Goal: Find contact information: Find contact information

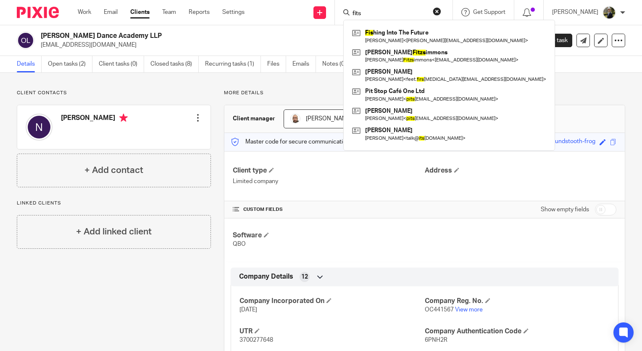
drag, startPoint x: 400, startPoint y: 16, endPoint x: 340, endPoint y: 18, distance: 60.2
click at [340, 18] on div "Send new email Create task Add client fits Fis hing Into The Future [PERSON_NAM…" at bounding box center [449, 12] width 385 height 25
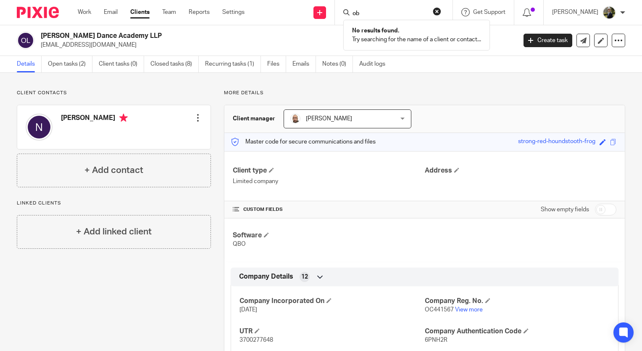
type input "o"
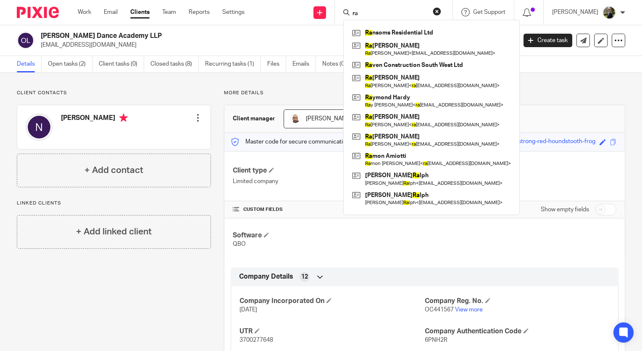
type input "r"
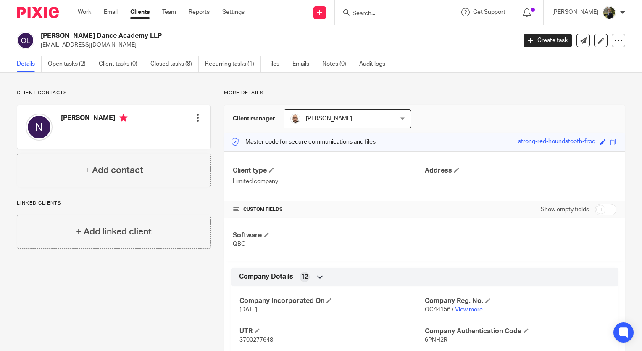
click at [377, 13] on input "Search" at bounding box center [390, 14] width 76 height 8
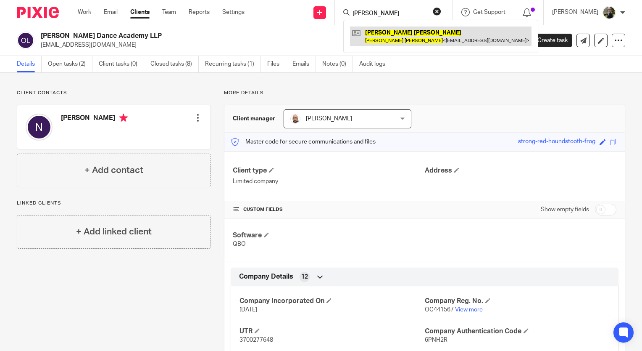
type input "keith nathan"
click at [397, 42] on link at bounding box center [441, 35] width 182 height 19
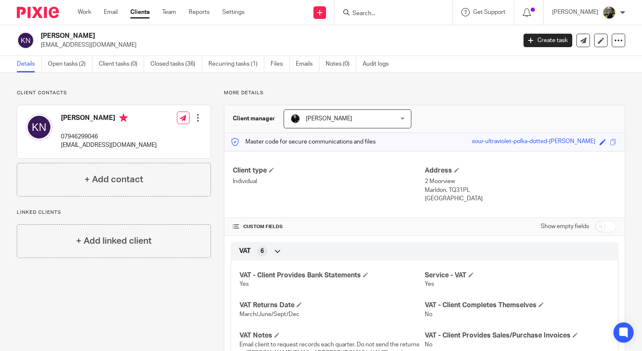
click at [426, 12] on input "Search" at bounding box center [390, 14] width 76 height 8
drag, startPoint x: 474, startPoint y: 199, endPoint x: 423, endPoint y: 198, distance: 51.3
click at [425, 198] on p "United Kingdom" at bounding box center [521, 198] width 192 height 8
copy p "nited Kingdom"
drag, startPoint x: 457, startPoint y: 179, endPoint x: 421, endPoint y: 182, distance: 36.2
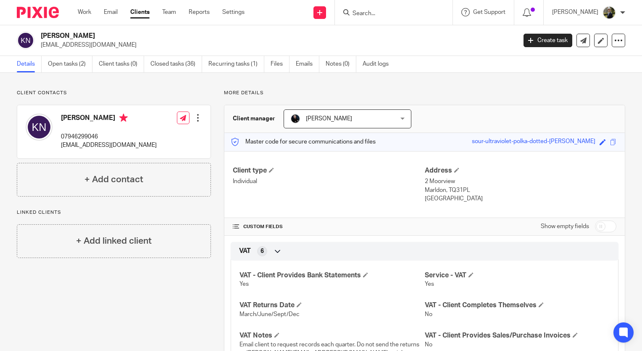
click at [425, 182] on p "2 Moorview" at bounding box center [521, 181] width 192 height 8
copy p "2 Moorview"
click at [378, 14] on input "Search" at bounding box center [390, 14] width 76 height 8
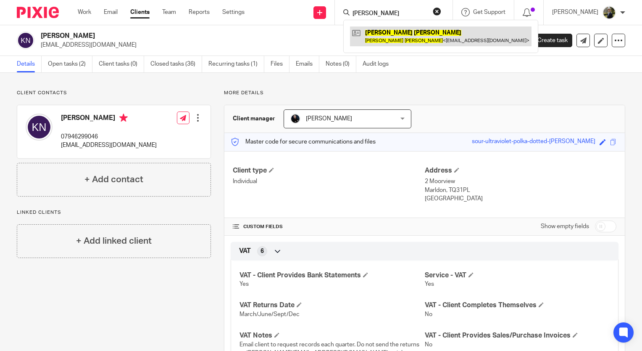
type input "paul russell"
click at [392, 30] on link at bounding box center [441, 35] width 182 height 19
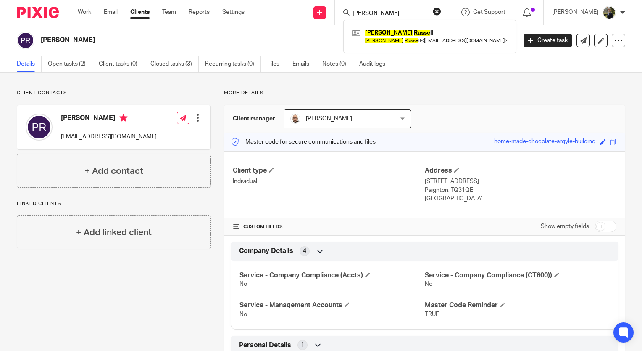
type input "paul russe"
click at [128, 91] on p "Client contacts" at bounding box center [114, 93] width 194 height 7
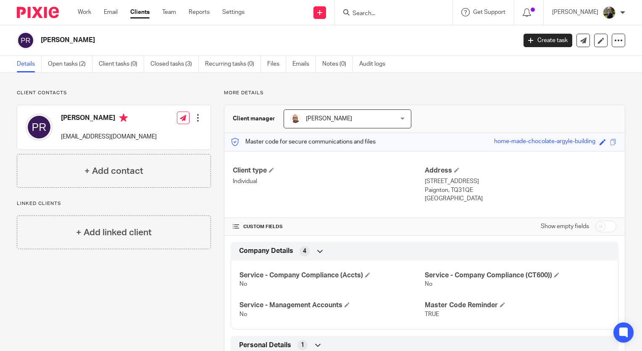
click at [383, 12] on input "Search" at bounding box center [390, 14] width 76 height 8
paste input "ruskie111@hotmail.com"
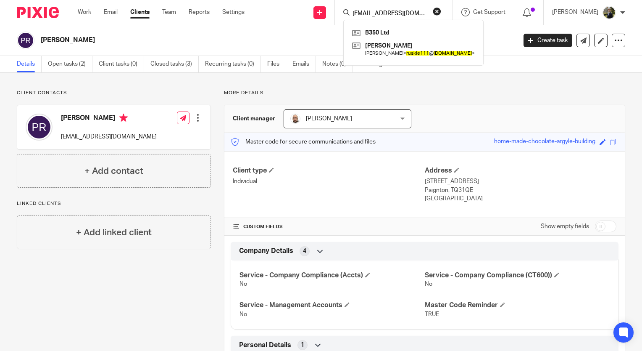
type input "ruskie111@hotmail.com"
click at [441, 9] on button "reset" at bounding box center [437, 11] width 8 height 8
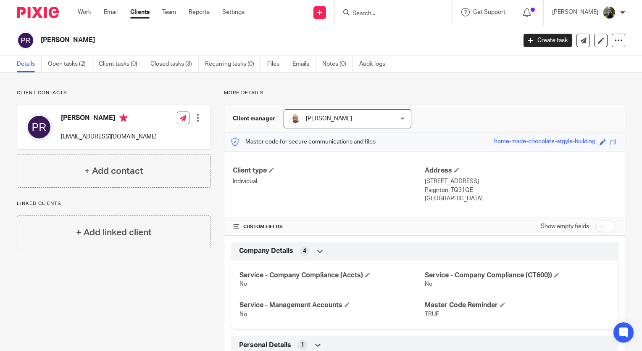
click at [409, 18] on form at bounding box center [397, 12] width 90 height 11
click at [397, 13] on input "Search" at bounding box center [390, 14] width 76 height 8
type input "donna car"
click at [390, 36] on link at bounding box center [402, 32] width 104 height 13
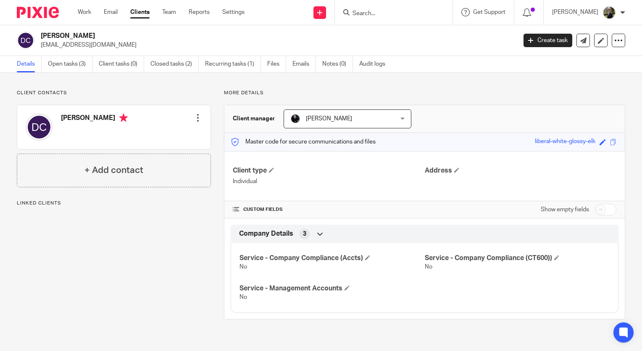
drag, startPoint x: 72, startPoint y: 43, endPoint x: 42, endPoint y: 48, distance: 30.7
click at [42, 48] on p "[EMAIL_ADDRESS][DOMAIN_NAME]" at bounding box center [276, 45] width 470 height 8
click at [89, 49] on div "Donna Carr dcarr@nhs.net Create task Update from Companies House Export data Me…" at bounding box center [321, 40] width 642 height 31
drag, startPoint x: 84, startPoint y: 45, endPoint x: 40, endPoint y: 48, distance: 45.1
click at [40, 48] on div "Donna Carr dcarr@nhs.net" at bounding box center [264, 41] width 494 height 18
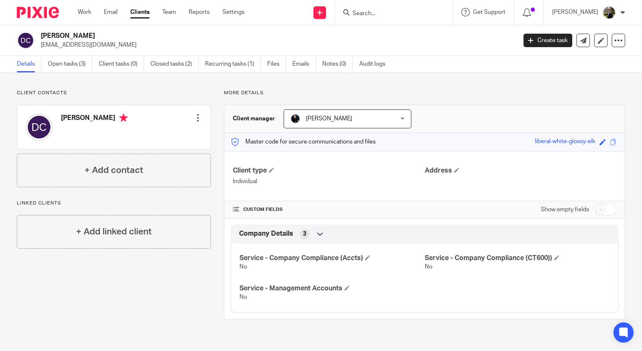
copy p "dcarr@nhs.net"
click at [397, 13] on input "Search" at bounding box center [390, 14] width 76 height 8
paste input "dcarr@nhs.net"
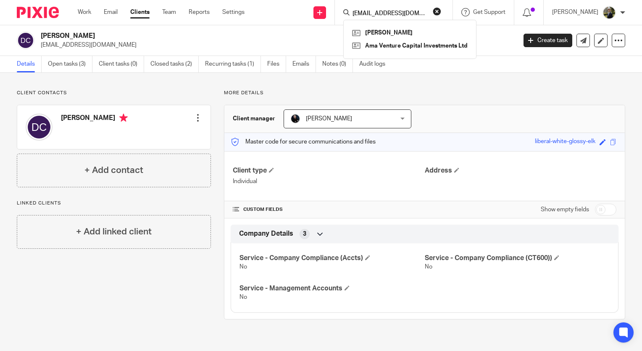
type input "dcarr@nhs.net"
drag, startPoint x: 407, startPoint y: 16, endPoint x: 338, endPoint y: 14, distance: 68.5
click at [338, 14] on div "Send new email Create task Add client dcarr@nhs.net Donna Carr Ama Venture Capi…" at bounding box center [449, 12] width 385 height 25
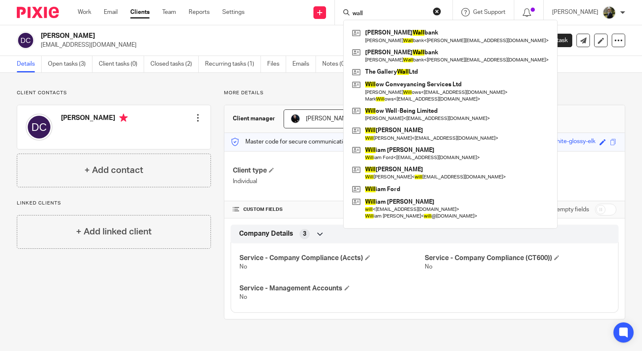
type input "wall"
click at [151, 87] on div "Client contacts Donna Lesley Carr Edit contact Create client from contact Expor…" at bounding box center [321, 204] width 642 height 263
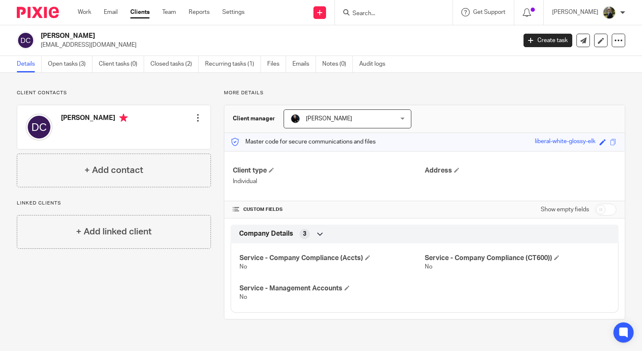
click at [375, 16] on input "Search" at bounding box center [390, 14] width 76 height 8
paste input "jacqui@escape2vendee.com"
type input "jacqui@escape2vendee.com"
click at [441, 10] on button "reset" at bounding box center [437, 11] width 8 height 8
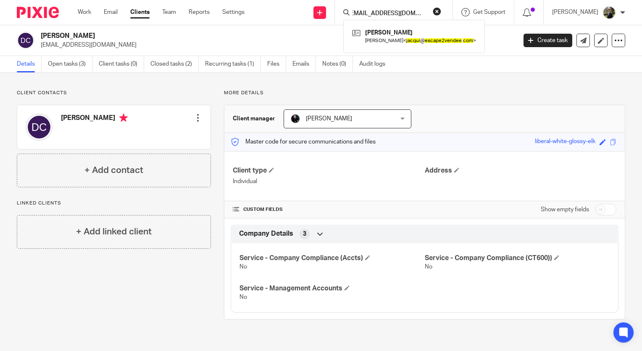
scroll to position [0, 0]
click at [375, 16] on input "Search" at bounding box center [390, 14] width 76 height 8
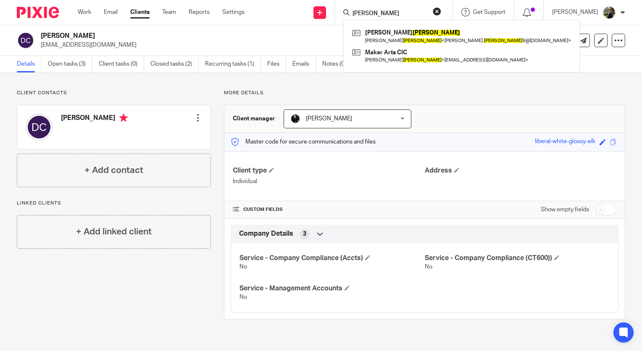
type input "parsons"
drag, startPoint x: 393, startPoint y: 12, endPoint x: 323, endPoint y: 31, distance: 72.7
click at [323, 31] on body "Work Email Clients Team Reports Settings Work Email Clients Team Reports Settin…" at bounding box center [321, 175] width 642 height 351
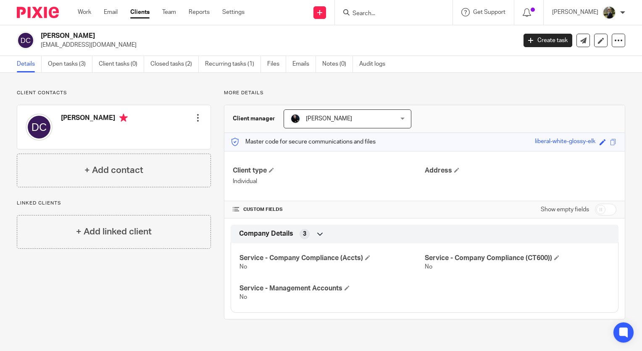
click button "submit" at bounding box center [0, 0] width 0 height 0
click at [82, 83] on div "Client contacts Donna Lesley Carr Edit contact Create client from contact Expor…" at bounding box center [321, 204] width 642 height 263
click at [36, 13] on img at bounding box center [38, 12] width 42 height 11
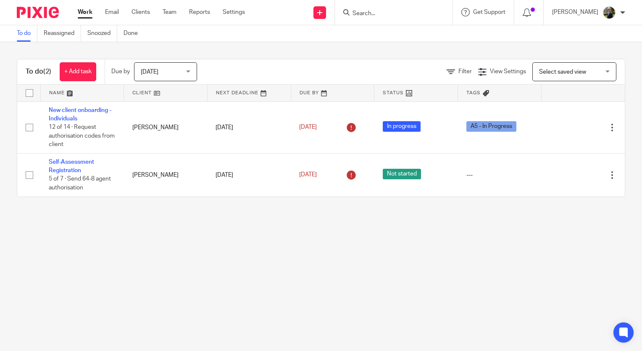
click at [375, 13] on input "Search" at bounding box center [390, 14] width 76 height 8
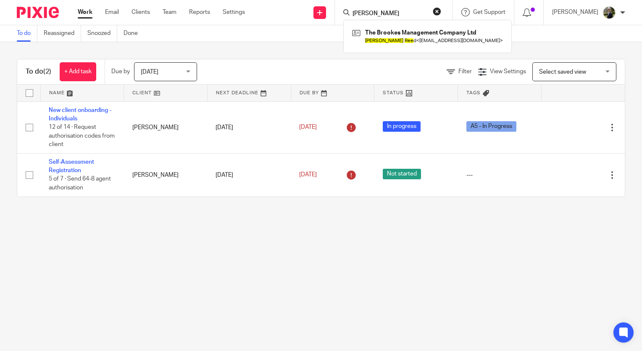
type input "stephen ree"
click at [292, 302] on main "To do Reassigned Snoozed Done To do (2) + Add task Due by Today Today Today Tom…" at bounding box center [321, 175] width 642 height 351
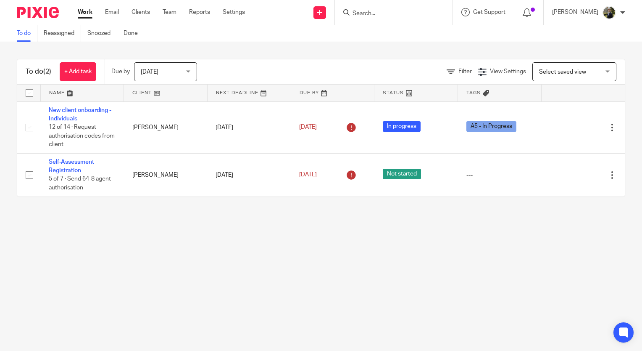
click at [212, 242] on main "To do Reassigned Snoozed Done To do (2) + Add task Due by Today Today Today Tom…" at bounding box center [321, 175] width 642 height 351
click at [229, 255] on main "To do Reassigned Snoozed Done To do (2) + Add task Due by Today Today Today Tom…" at bounding box center [321, 175] width 642 height 351
click at [379, 15] on input "Search" at bounding box center [390, 14] width 76 height 8
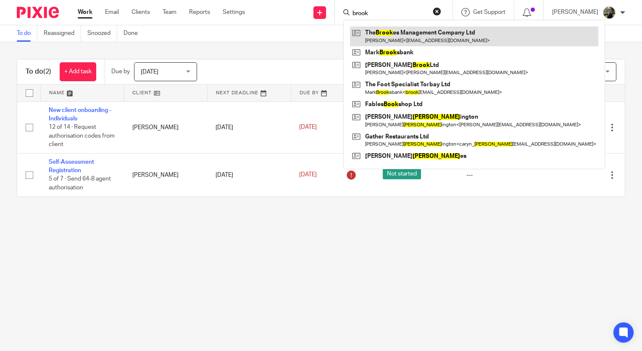
type input "brook"
click at [435, 41] on link at bounding box center [474, 35] width 248 height 19
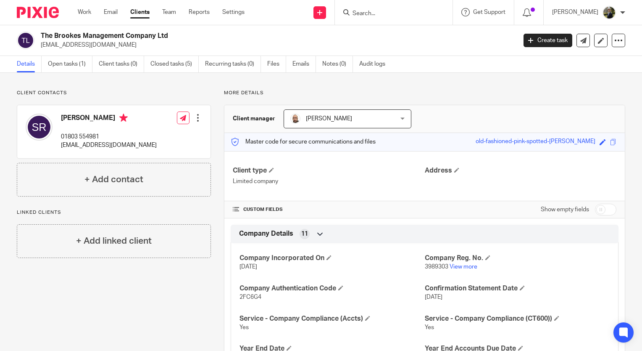
click at [383, 10] on input "Search" at bounding box center [390, 14] width 76 height 8
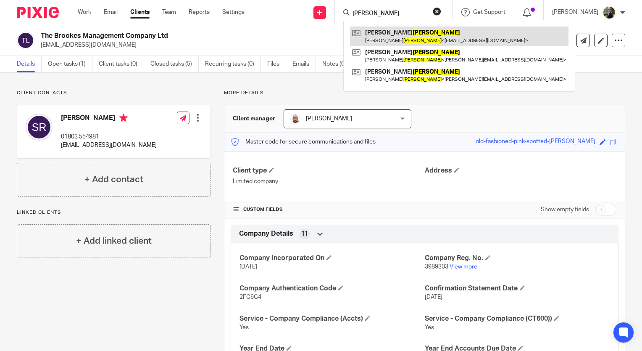
type input "[PERSON_NAME]"
click at [407, 33] on link at bounding box center [459, 35] width 219 height 19
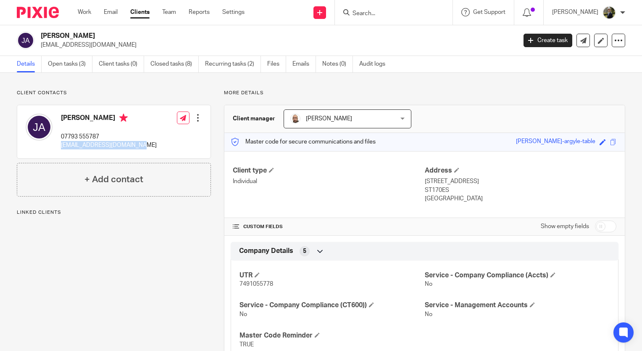
drag, startPoint x: 145, startPoint y: 145, endPoint x: 57, endPoint y: 152, distance: 89.0
click at [57, 152] on div "John Arnold 07793 555787 johnarnoldski@yahoo.co.uk Edit contact Create client f…" at bounding box center [113, 131] width 193 height 53
copy p "[EMAIL_ADDRESS][DOMAIN_NAME]"
drag, startPoint x: 395, startPoint y: 19, endPoint x: 381, endPoint y: 15, distance: 14.2
click at [394, 19] on div at bounding box center [394, 12] width 118 height 25
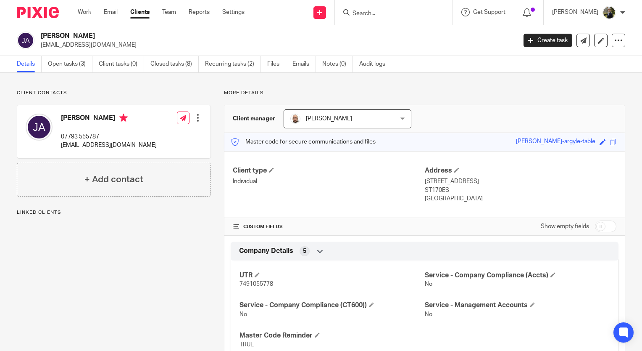
click at [381, 15] on input "Search" at bounding box center [390, 14] width 76 height 8
paste input "johnarnoldski@yahoo.co.uk"
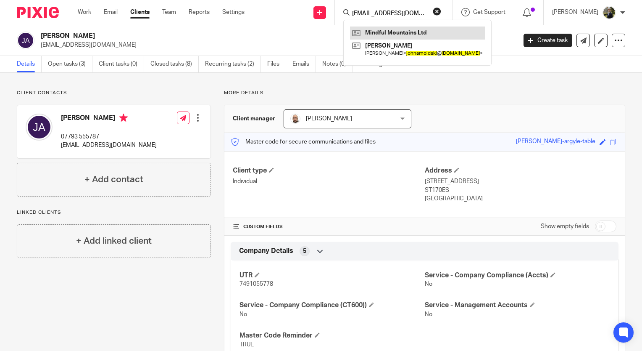
type input "johnarnoldski@yahoo.co.uk"
click at [389, 32] on link at bounding box center [417, 32] width 135 height 13
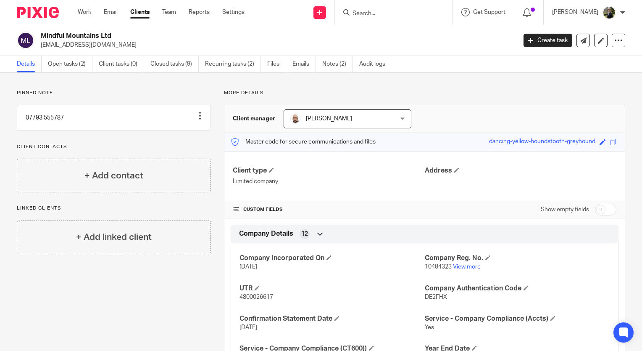
click at [364, 11] on div at bounding box center [392, 12] width 98 height 11
click at [378, 10] on input "Search" at bounding box center [390, 14] width 76 height 8
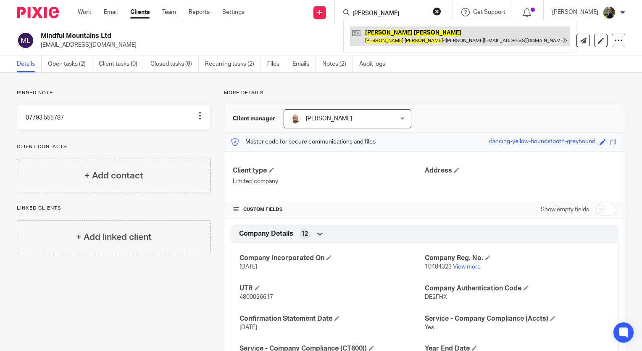
type input "[PERSON_NAME]"
click at [400, 33] on link at bounding box center [460, 35] width 220 height 19
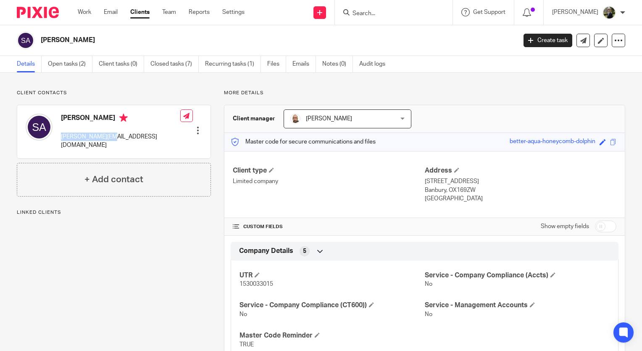
drag, startPoint x: 123, startPoint y: 140, endPoint x: 61, endPoint y: 138, distance: 61.8
click at [61, 138] on div "Sarah Arnold paul@apapa.co.uk Edit contact Create client from contact Export da…" at bounding box center [113, 131] width 193 height 53
copy p "[PERSON_NAME][EMAIL_ADDRESS][DOMAIN_NAME]"
click at [376, 9] on form at bounding box center [397, 12] width 90 height 11
click at [380, 13] on input "Search" at bounding box center [390, 14] width 76 height 8
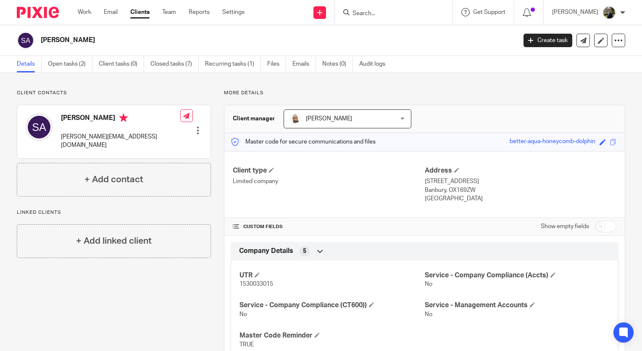
paste input "[PERSON_NAME][EMAIL_ADDRESS][DOMAIN_NAME]"
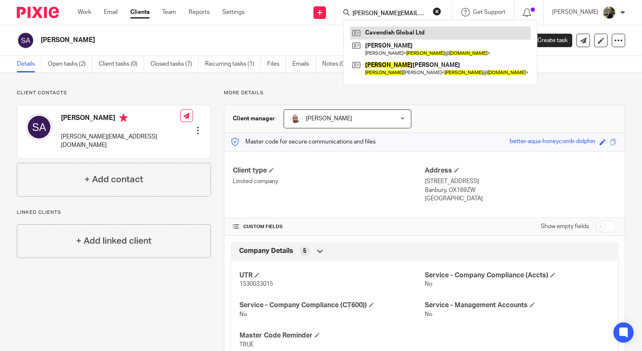
type input "paul@apapa.co.uk"
click at [389, 37] on link at bounding box center [440, 32] width 181 height 13
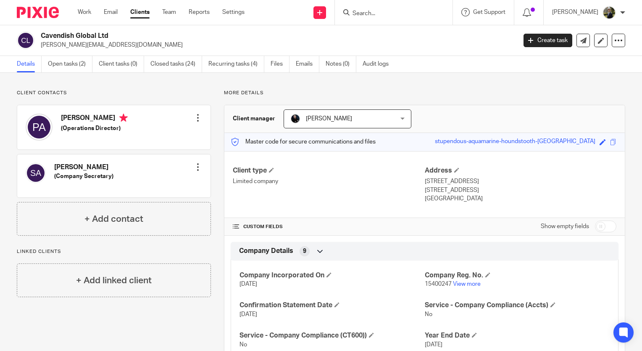
click at [390, 11] on input "Search" at bounding box center [390, 14] width 76 height 8
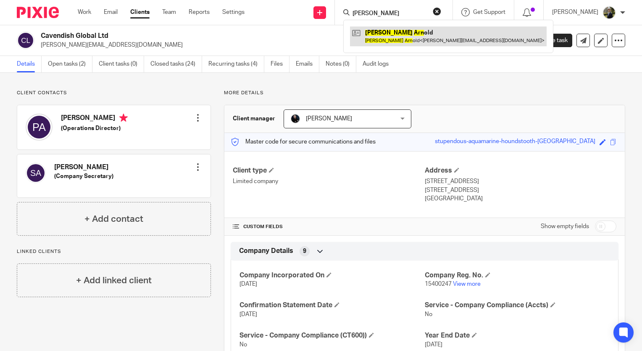
type input "[PERSON_NAME]"
click at [385, 38] on link at bounding box center [448, 35] width 197 height 19
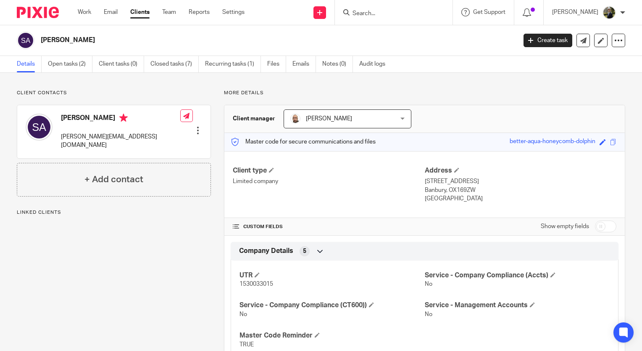
click at [383, 13] on input "Search" at bounding box center [390, 14] width 76 height 8
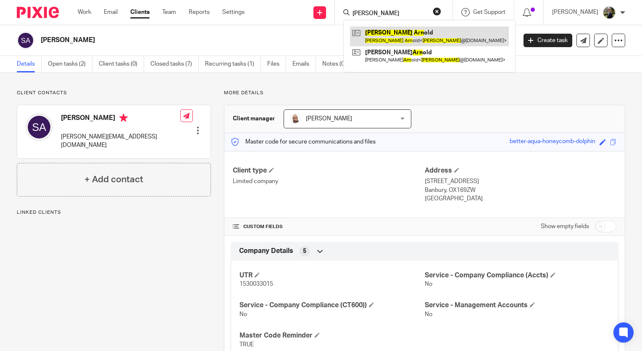
type input "paul arn"
click at [409, 28] on link at bounding box center [429, 35] width 159 height 19
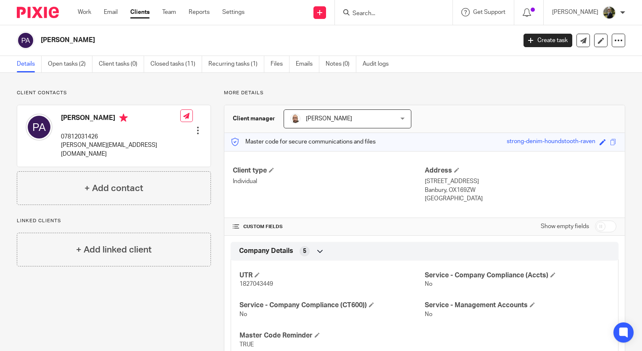
click at [378, 16] on input "Search" at bounding box center [390, 14] width 76 height 8
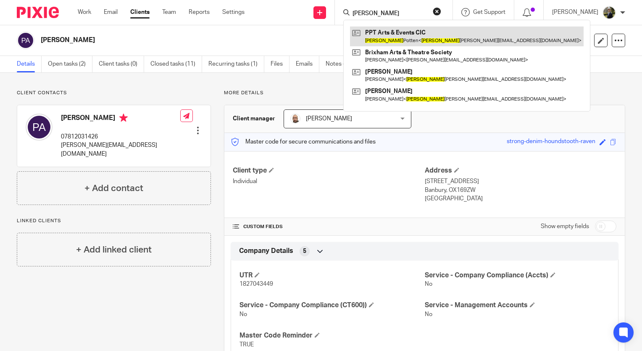
type input "[PERSON_NAME]"
click at [394, 31] on link at bounding box center [467, 35] width 234 height 19
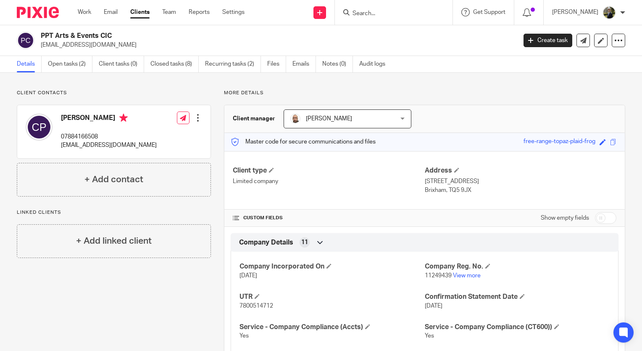
click at [388, 14] on input "Search" at bounding box center [390, 14] width 76 height 8
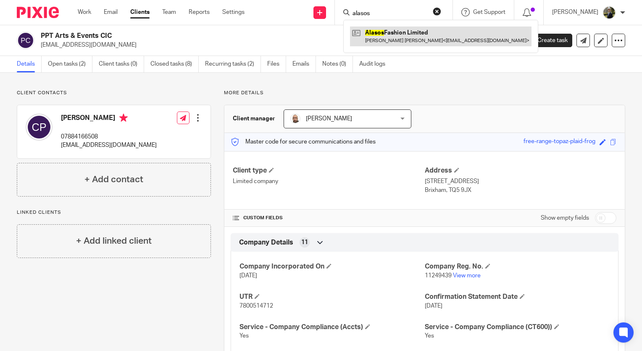
type input "alasos"
click at [394, 28] on link at bounding box center [441, 35] width 182 height 19
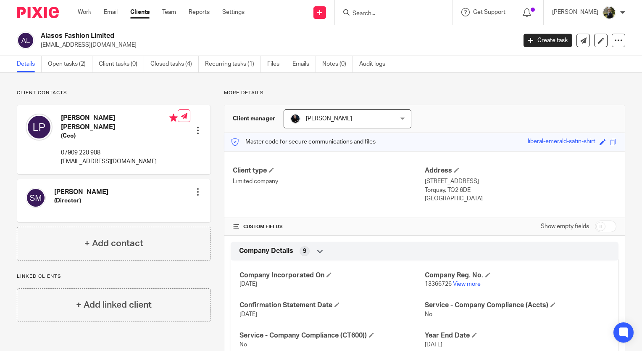
click at [388, 16] on input "Search" at bounding box center [390, 14] width 76 height 8
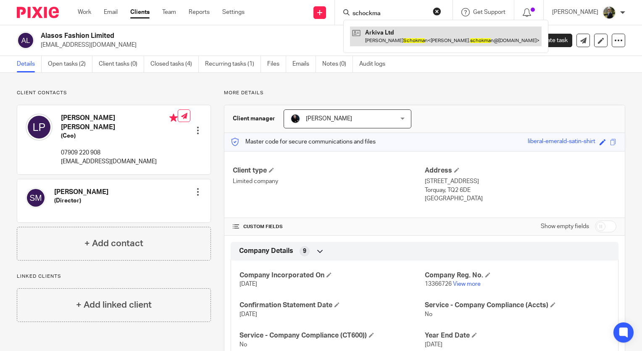
type input "schockma"
click at [400, 32] on link at bounding box center [446, 35] width 192 height 19
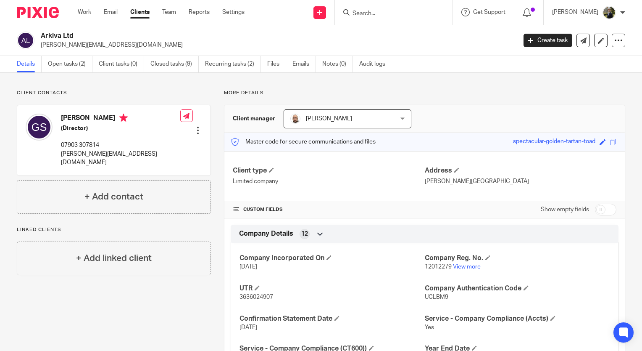
click at [386, 10] on input "Search" at bounding box center [390, 14] width 76 height 8
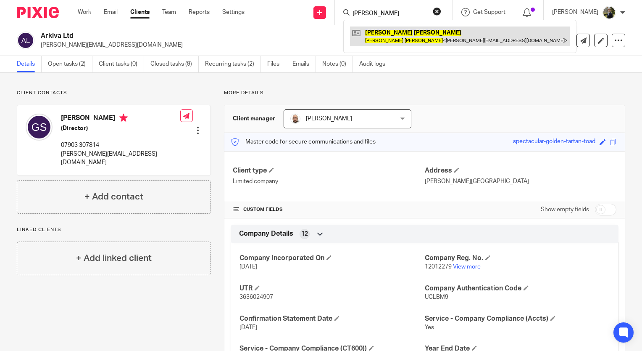
type input "sarah arnold"
click at [373, 45] on link at bounding box center [460, 35] width 220 height 19
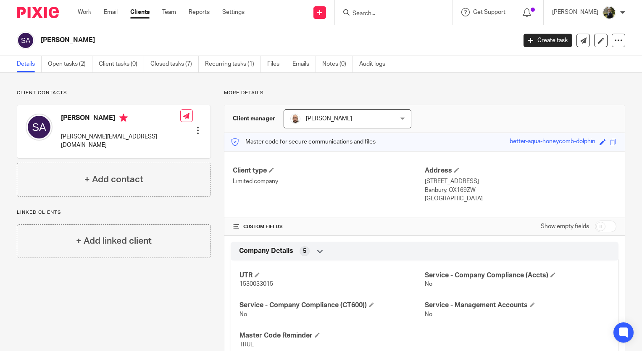
click at [377, 17] on input "Search" at bounding box center [390, 14] width 76 height 8
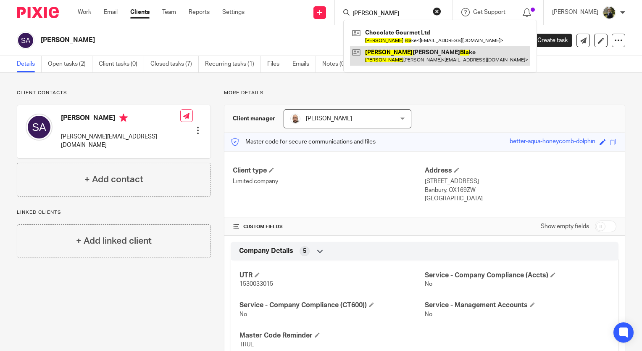
type input "[PERSON_NAME]"
click at [425, 57] on link at bounding box center [440, 55] width 180 height 19
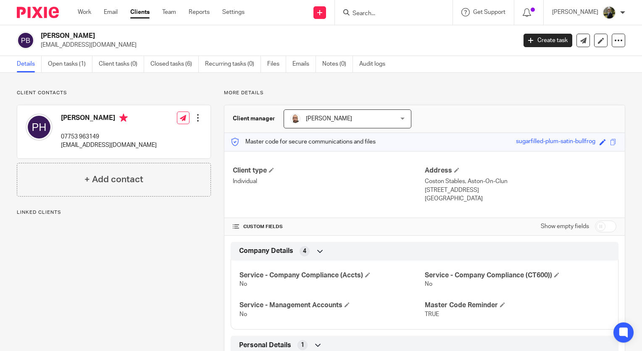
drag, startPoint x: 145, startPoint y: 43, endPoint x: 40, endPoint y: 45, distance: 104.3
click at [40, 45] on div "Peter Hugo Blake peterhugoblake@hotmail.com" at bounding box center [264, 41] width 494 height 18
copy p "peterhugoblake@hotmail.com"
drag, startPoint x: 391, startPoint y: 10, endPoint x: 396, endPoint y: 11, distance: 5.5
click at [394, 11] on input "Search" at bounding box center [390, 14] width 76 height 8
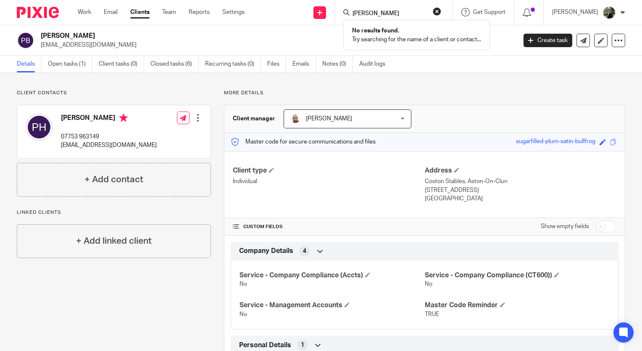
drag, startPoint x: 426, startPoint y: 9, endPoint x: 391, endPoint y: 13, distance: 35.1
click at [391, 13] on form "paul mitche" at bounding box center [397, 12] width 90 height 11
drag, startPoint x: 406, startPoint y: 11, endPoint x: 357, endPoint y: 11, distance: 48.3
click at [357, 11] on div "paul mitche" at bounding box center [392, 12] width 98 height 11
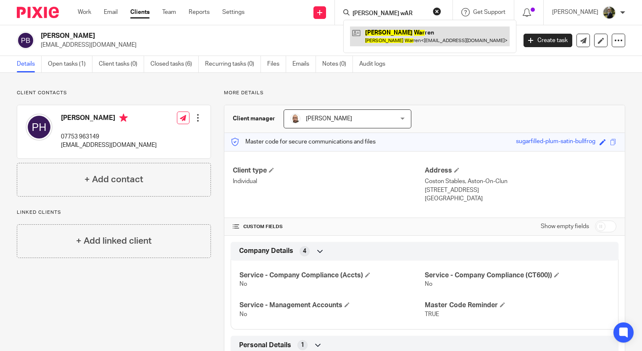
type input "mattew wAR"
click at [388, 41] on link at bounding box center [430, 35] width 160 height 19
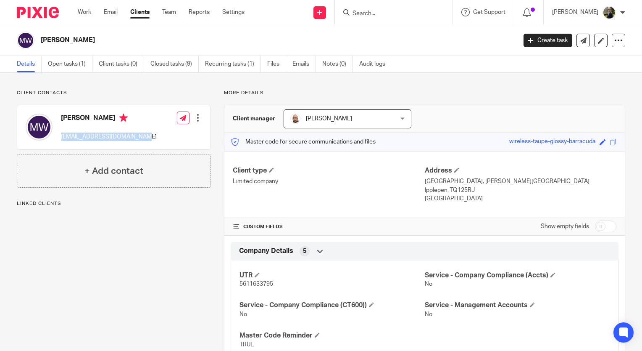
drag, startPoint x: 139, startPoint y: 137, endPoint x: 61, endPoint y: 142, distance: 77.9
click at [61, 142] on div "Matthew Warren matt@fire-electrical.co.uk Edit contact Create client from conta…" at bounding box center [113, 127] width 193 height 44
copy p "matt@fire-electrical.co.uk"
drag, startPoint x: 370, startPoint y: 8, endPoint x: 372, endPoint y: 13, distance: 5.1
click at [370, 8] on form at bounding box center [397, 12] width 90 height 11
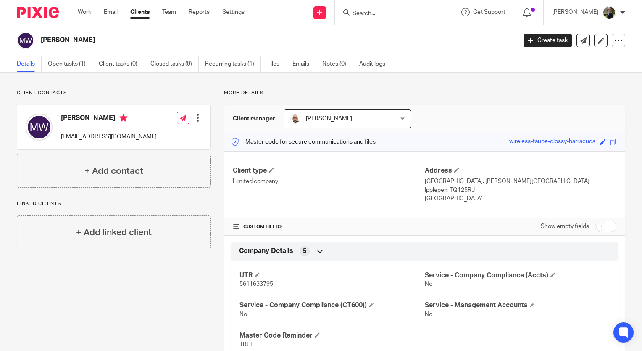
click at [373, 14] on input "Search" at bounding box center [390, 14] width 76 height 8
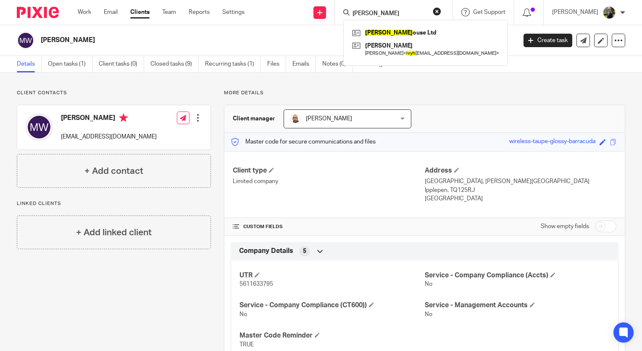
type input "ivah"
drag, startPoint x: 385, startPoint y: 13, endPoint x: 296, endPoint y: 19, distance: 89.3
click at [296, 20] on div "Send new email Create task Add client ivah Ivah ouse Ltd Jade Cockerill Jade Co…" at bounding box center [449, 12] width 385 height 25
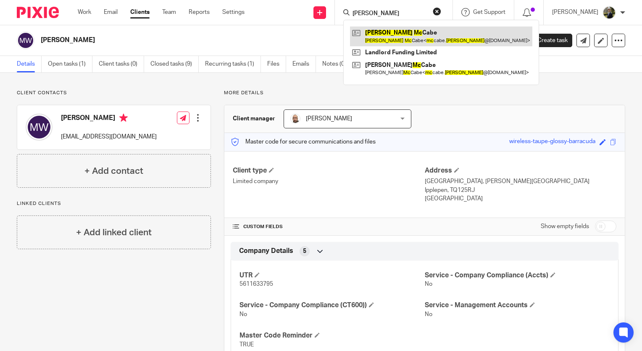
type input "graham mc"
click at [410, 38] on link at bounding box center [441, 35] width 182 height 19
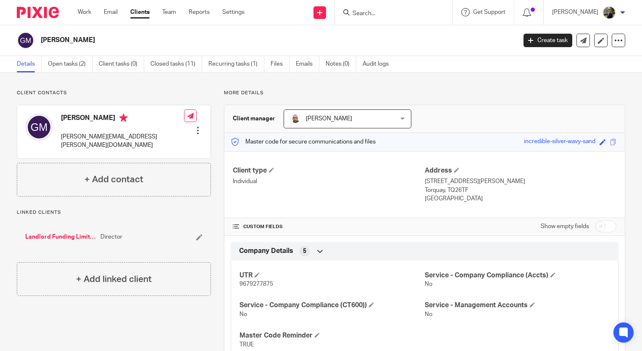
click at [385, 15] on input "Search" at bounding box center [390, 14] width 76 height 8
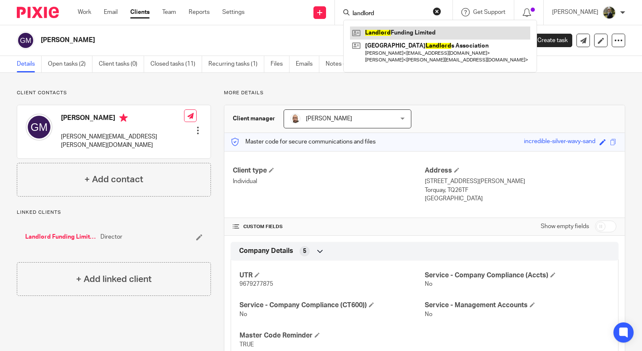
type input "landlord"
click at [416, 33] on link at bounding box center [440, 32] width 180 height 13
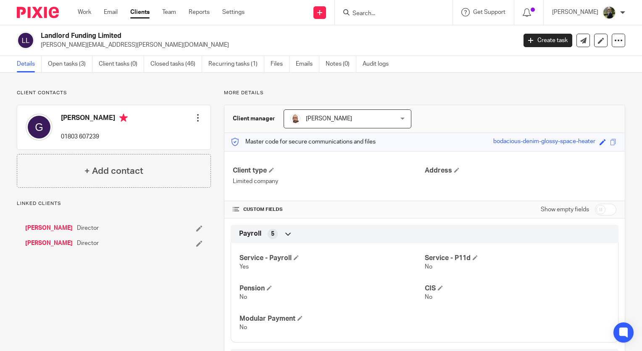
click at [197, 119] on div at bounding box center [198, 118] width 8 height 8
click at [150, 131] on link "Edit contact" at bounding box center [158, 136] width 80 height 12
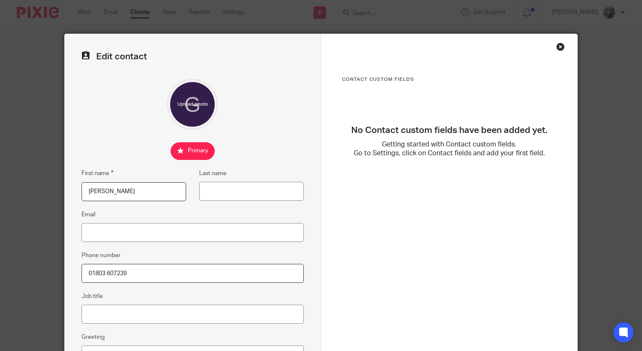
drag, startPoint x: 139, startPoint y: 275, endPoint x: 40, endPoint y: 273, distance: 98.8
click at [40, 273] on div "Edit contact First name Graham Last name Email Phone number 01803 607239 Job ti…" at bounding box center [321, 175] width 642 height 351
drag, startPoint x: 128, startPoint y: 272, endPoint x: 102, endPoint y: 272, distance: 25.7
click at [102, 272] on input "07890814241" at bounding box center [193, 273] width 222 height 19
click at [136, 270] on input "07890814241" at bounding box center [193, 273] width 222 height 19
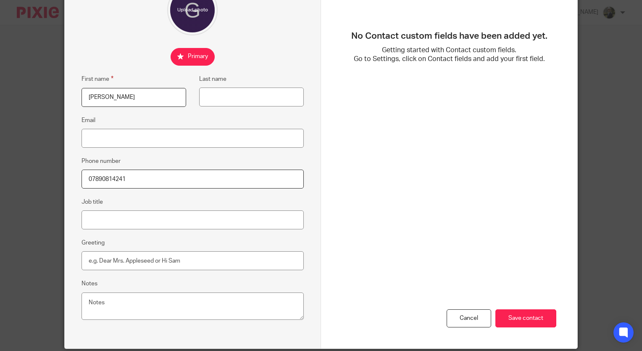
scroll to position [124, 0]
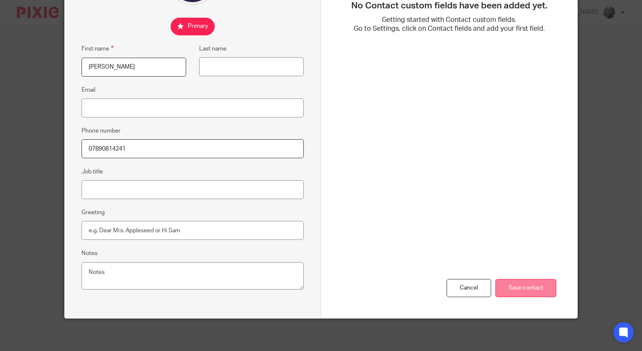
type input "07890814241"
click at [524, 290] on input "Save contact" at bounding box center [526, 288] width 61 height 18
click at [529, 279] on input "Save contact" at bounding box center [526, 288] width 61 height 18
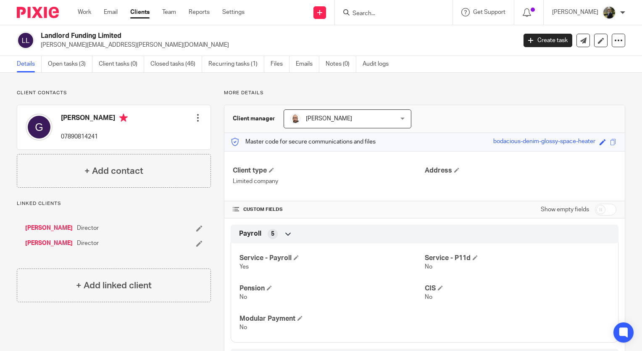
click at [378, 12] on input "Search" at bounding box center [390, 14] width 76 height 8
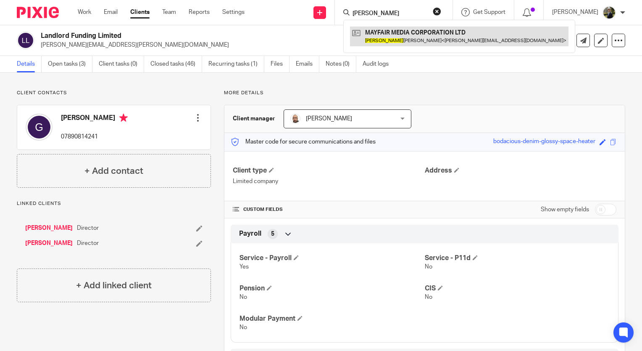
type input "[PERSON_NAME]"
click at [416, 34] on link at bounding box center [459, 35] width 219 height 19
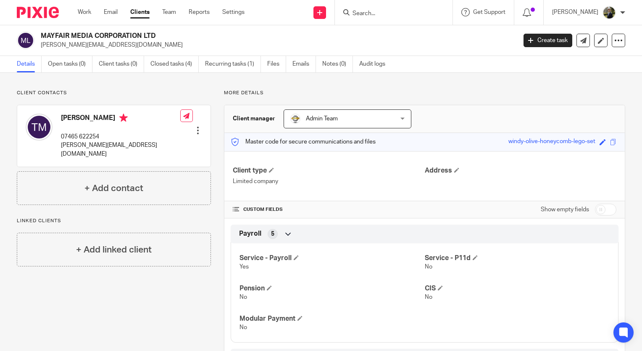
click at [378, 16] on input "Search" at bounding box center [390, 14] width 76 height 8
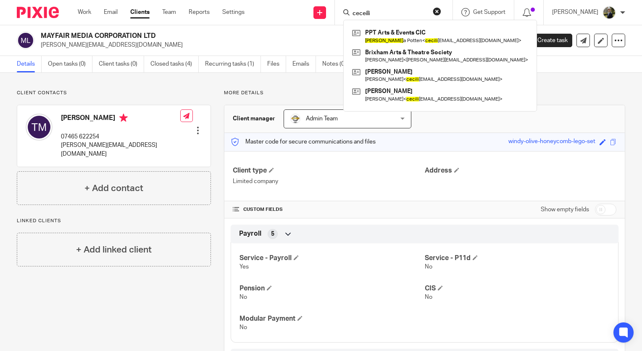
type input "ceceili"
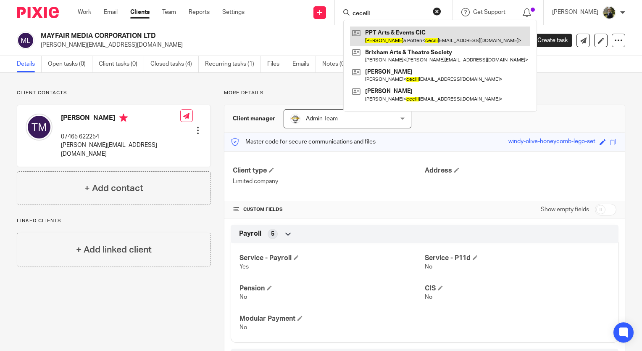
click at [412, 35] on link at bounding box center [440, 35] width 180 height 19
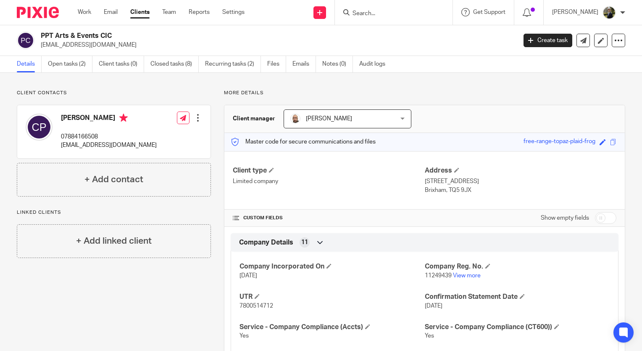
click at [119, 211] on p "Linked clients" at bounding box center [114, 212] width 194 height 7
click at [87, 80] on div "Client contacts [PERSON_NAME] 07884166508 [EMAIL_ADDRESS][DOMAIN_NAME] Edit con…" at bounding box center [321, 269] width 642 height 392
click at [69, 68] on link "Open tasks (2)" at bounding box center [70, 64] width 45 height 16
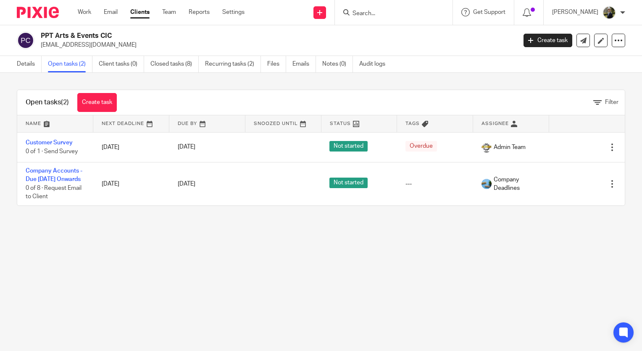
click at [44, 17] on img at bounding box center [38, 12] width 42 height 11
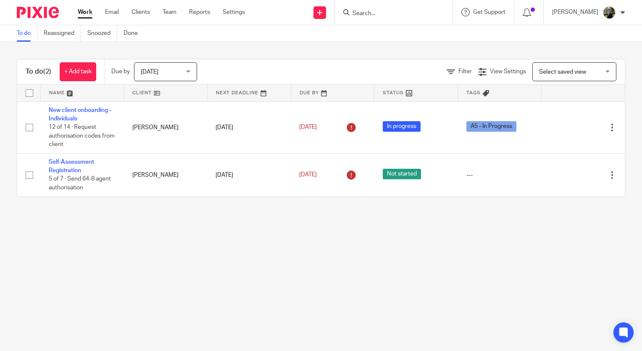
click at [383, 16] on input "Search" at bounding box center [390, 14] width 76 height 8
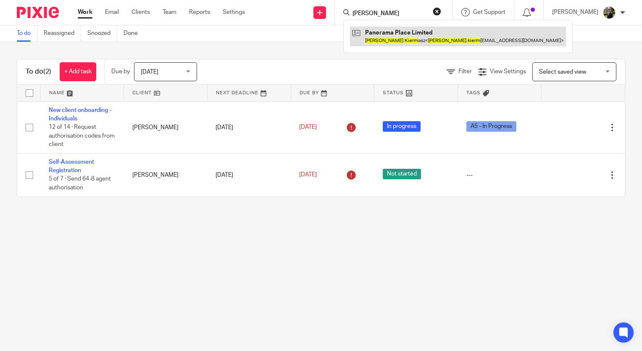
type input "adrian kerm"
click at [391, 34] on link at bounding box center [458, 35] width 216 height 19
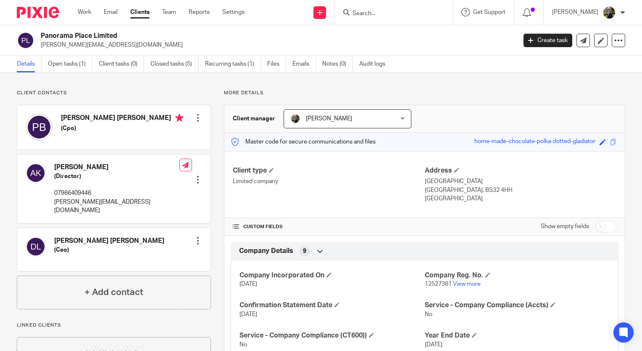
click at [119, 49] on div "Panorama Place Limited [PERSON_NAME][EMAIL_ADDRESS][DOMAIN_NAME] Create task Up…" at bounding box center [321, 40] width 642 height 31
drag, startPoint x: 119, startPoint y: 49, endPoint x: 40, endPoint y: 47, distance: 78.2
click at [40, 47] on div "Panorama Place Limited [PERSON_NAME][EMAIL_ADDRESS][DOMAIN_NAME] Create task Up…" at bounding box center [321, 40] width 642 height 31
copy main "[PERSON_NAME][EMAIL_ADDRESS][DOMAIN_NAME] Create task Update from Companies Hou…"
click at [44, 9] on img at bounding box center [38, 12] width 42 height 11
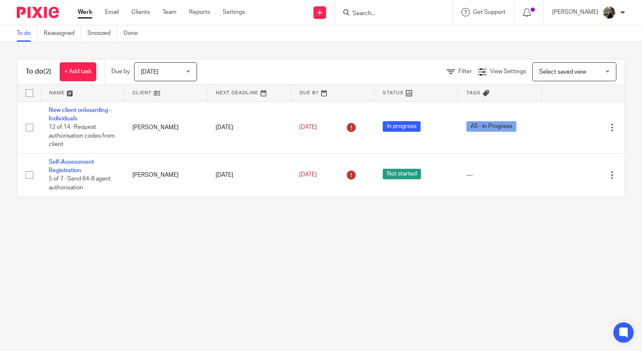
click at [234, 251] on main "To do Reassigned Snoozed Done To do (2) + Add task Due by [DATE] [DATE] [DATE] …" at bounding box center [321, 175] width 642 height 351
click at [385, 16] on input "Search" at bounding box center [390, 14] width 76 height 8
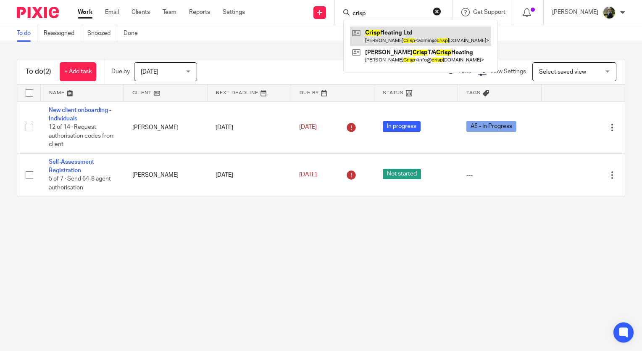
type input "crisp"
click at [422, 34] on link at bounding box center [420, 35] width 141 height 19
